Goal: Information Seeking & Learning: Learn about a topic

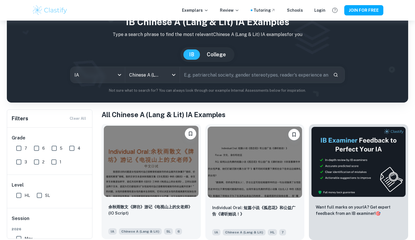
scroll to position [26, 0]
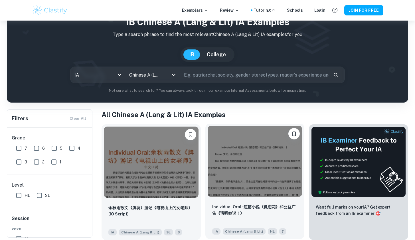
click at [246, 186] on img at bounding box center [255, 161] width 95 height 71
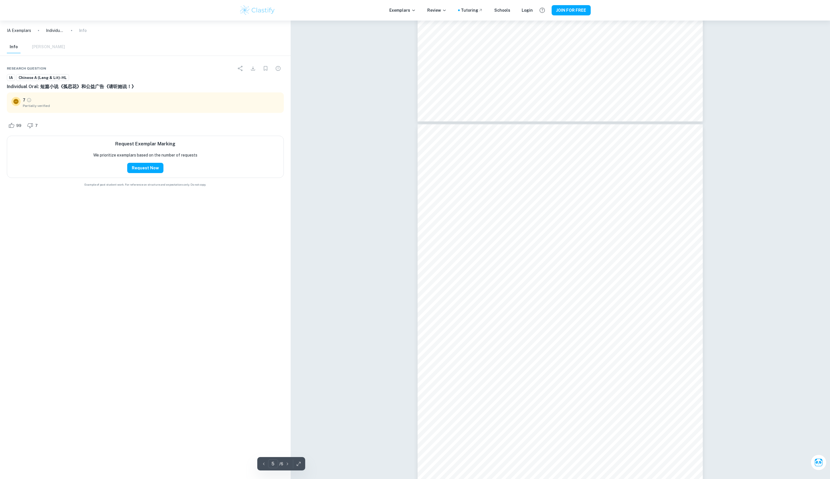
scroll to position [1706, 0]
type input "6"
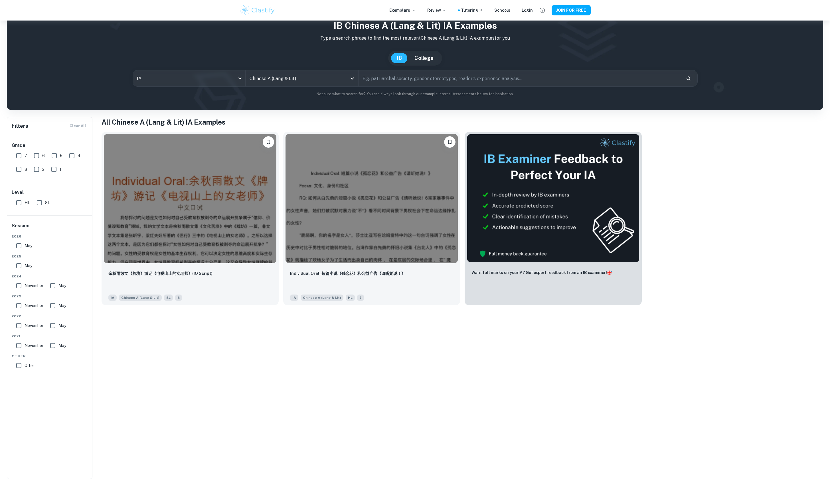
scroll to position [21, 0]
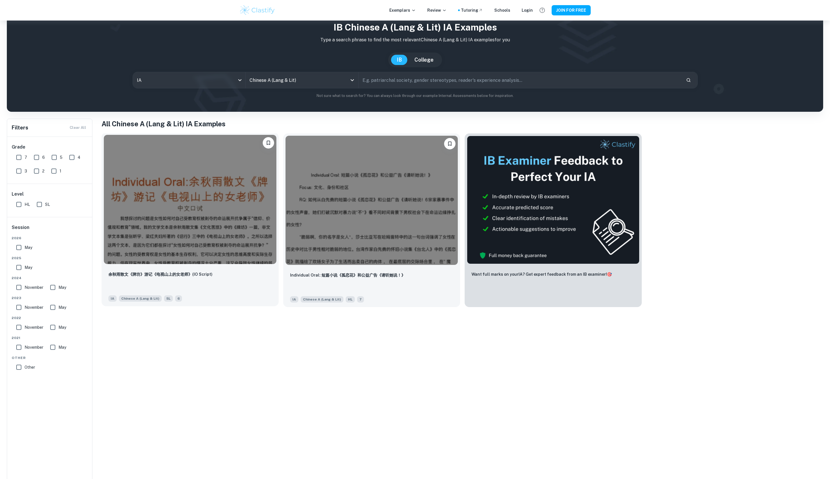
click at [166, 207] on img at bounding box center [190, 199] width 173 height 129
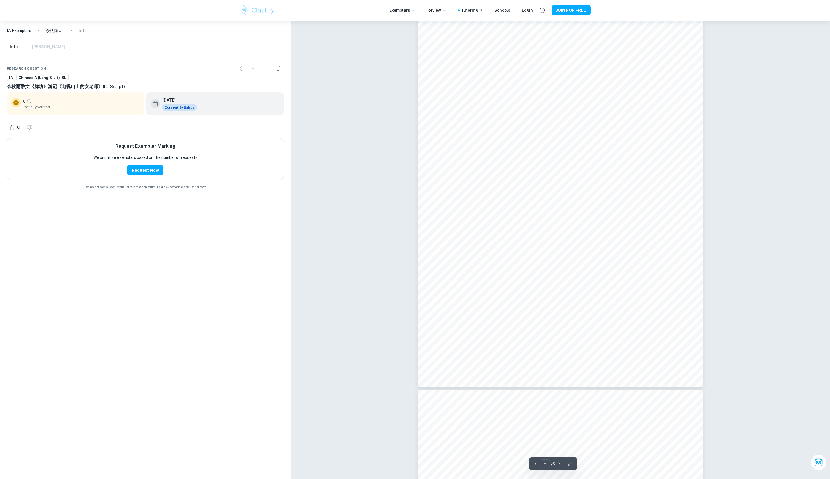
scroll to position [1593, 0]
type input "6"
